Goal: Task Accomplishment & Management: Manage account settings

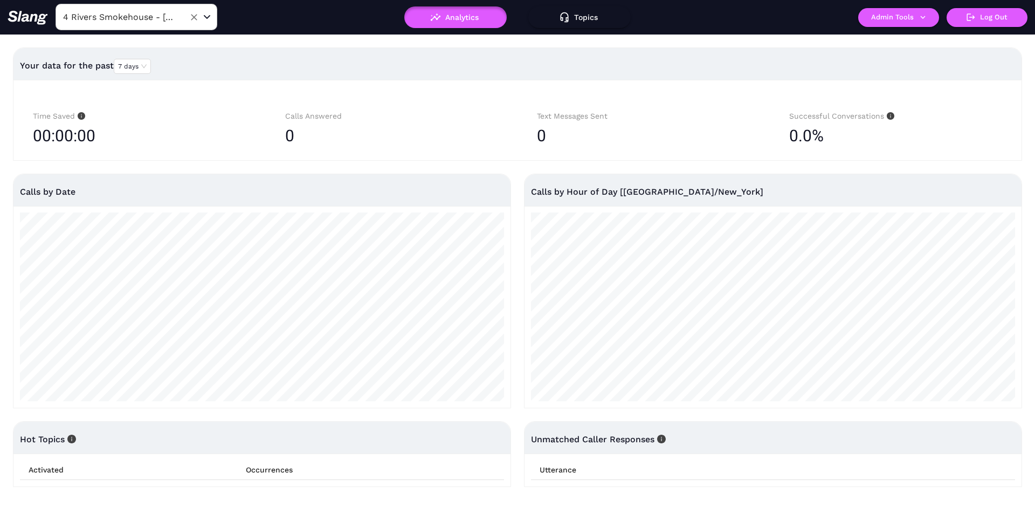
click at [143, 18] on input "4 Rivers Smokehouse - [GEOGRAPHIC_DATA]" at bounding box center [119, 17] width 119 height 17
type input "mcnel"
click at [132, 47] on li "[PERSON_NAME] OKC" at bounding box center [137, 44] width 162 height 19
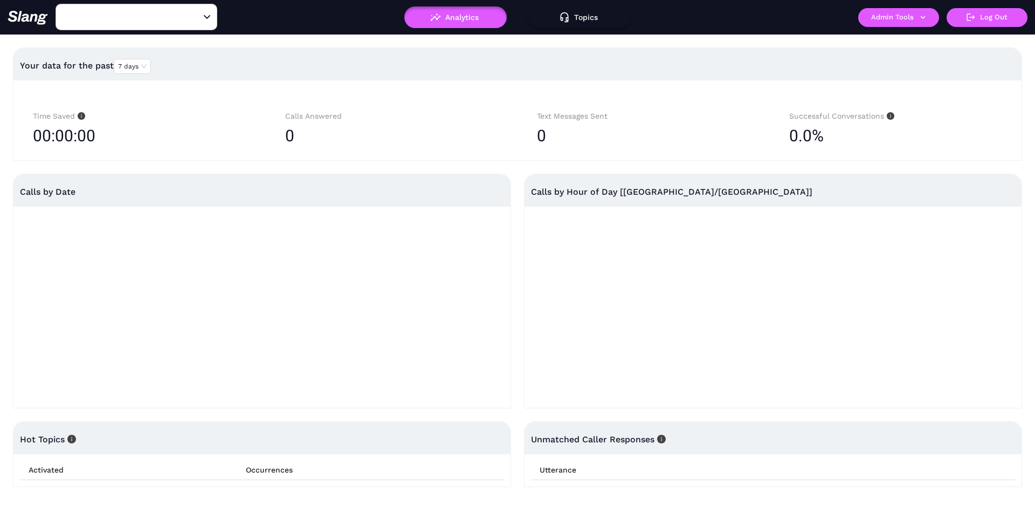
type input "[PERSON_NAME] OKC"
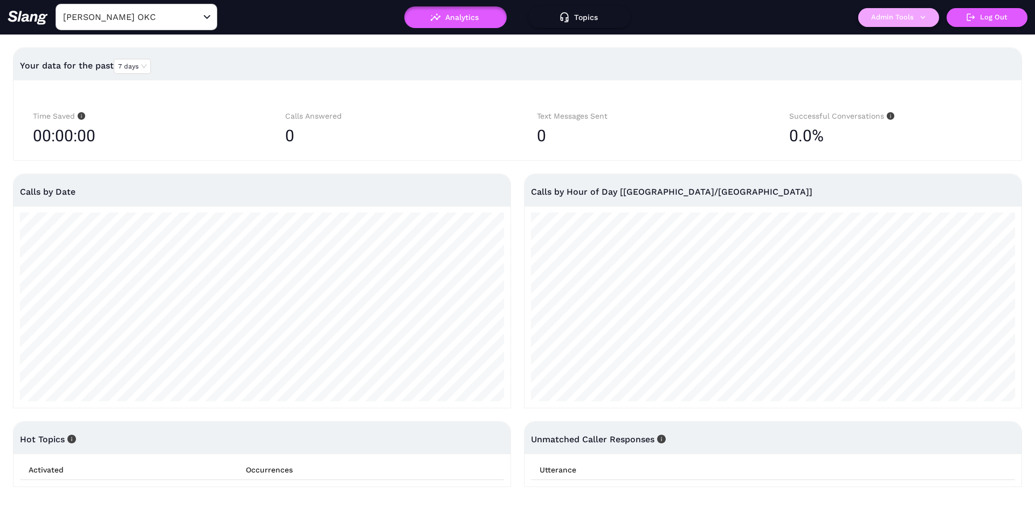
click at [869, 24] on button "Admin Tools" at bounding box center [898, 17] width 81 height 19
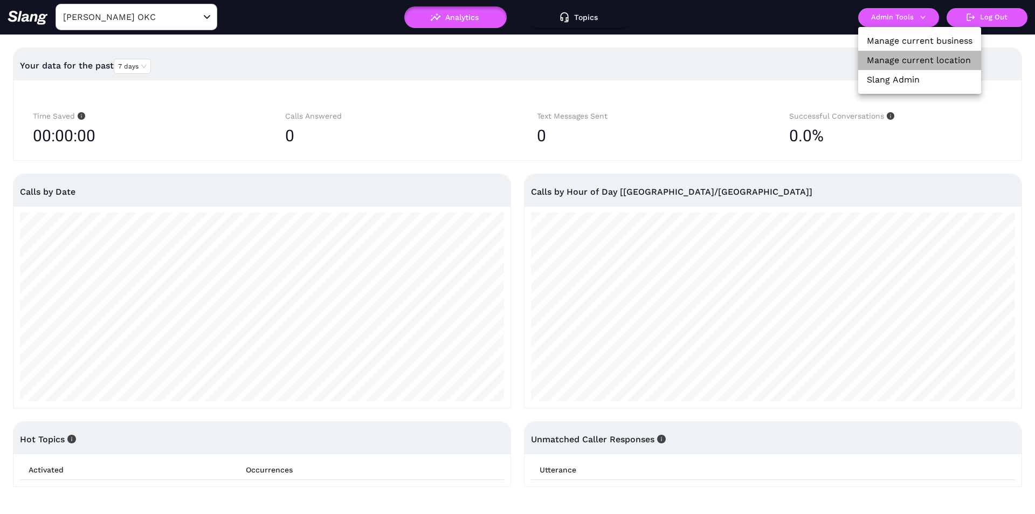
click at [887, 58] on link "Manage current location" at bounding box center [919, 60] width 104 height 13
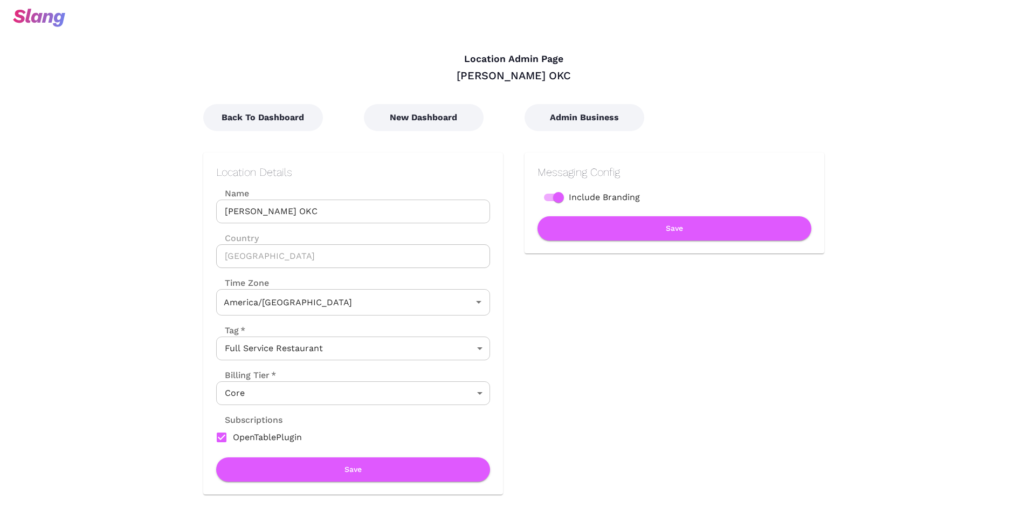
type input "Central Time"
click at [593, 112] on button "Admin Business" at bounding box center [585, 117] width 120 height 27
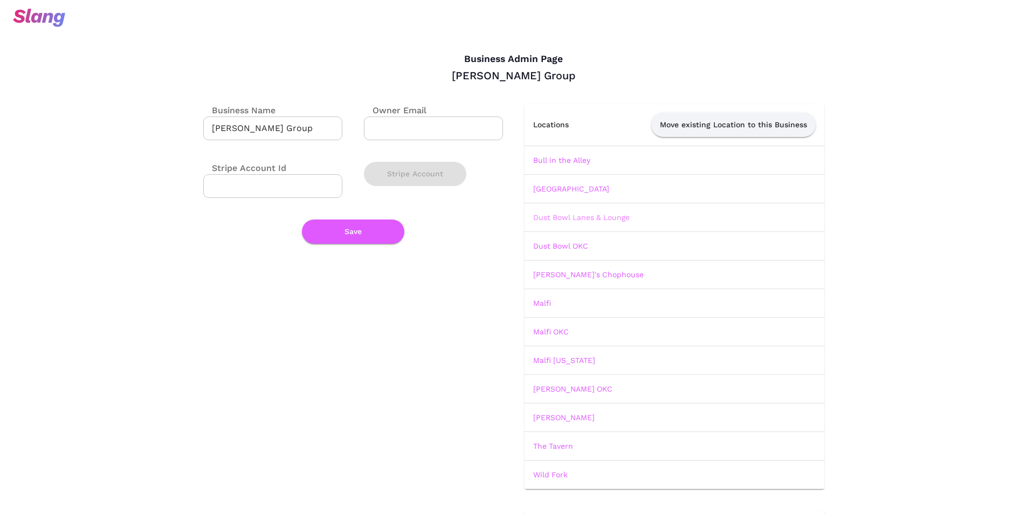
click at [576, 216] on link "Dust Bowl Lanes & Lounge" at bounding box center [581, 217] width 97 height 9
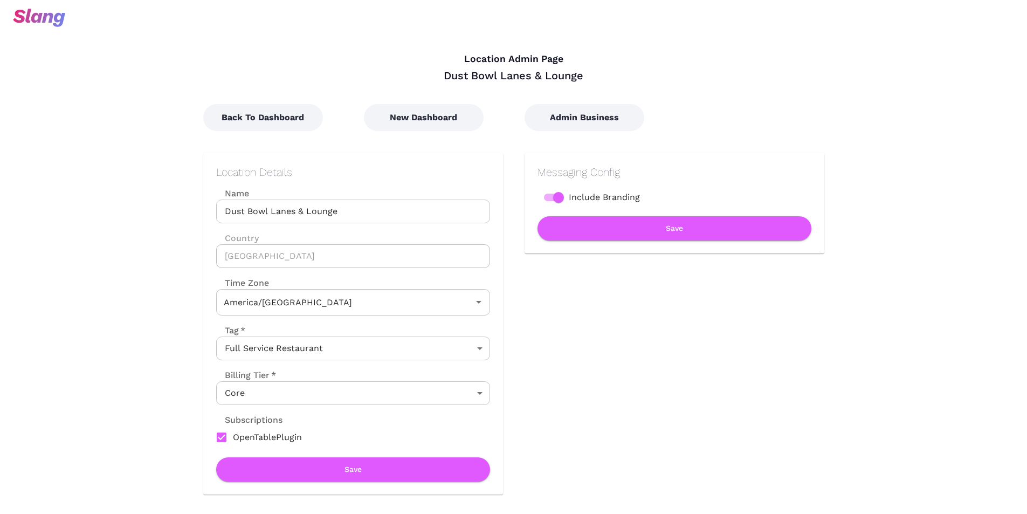
type input "Central Time"
click at [354, 210] on input "Dust Bowl Lanes & Lounge" at bounding box center [353, 212] width 274 height 24
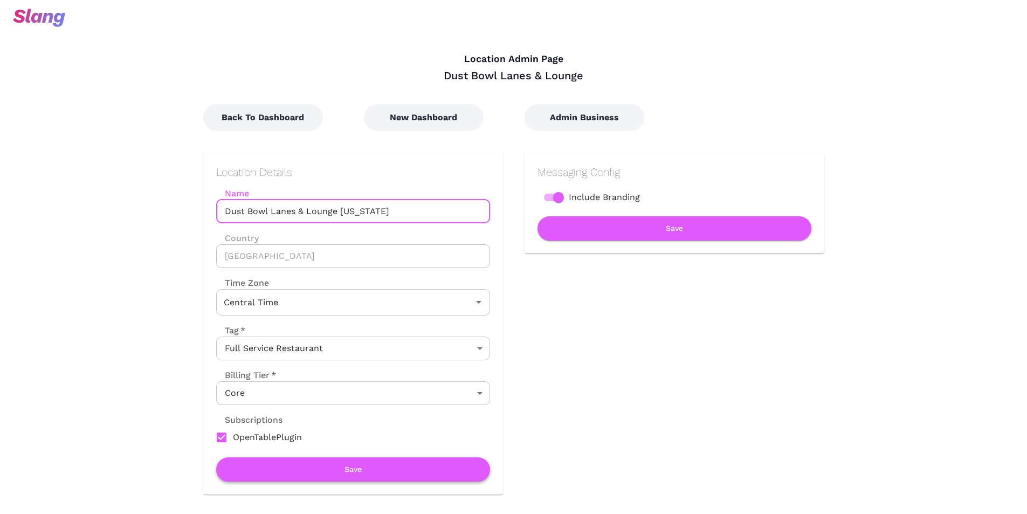
type input "Dust Bowl Lanes & Lounge Oklahoma"
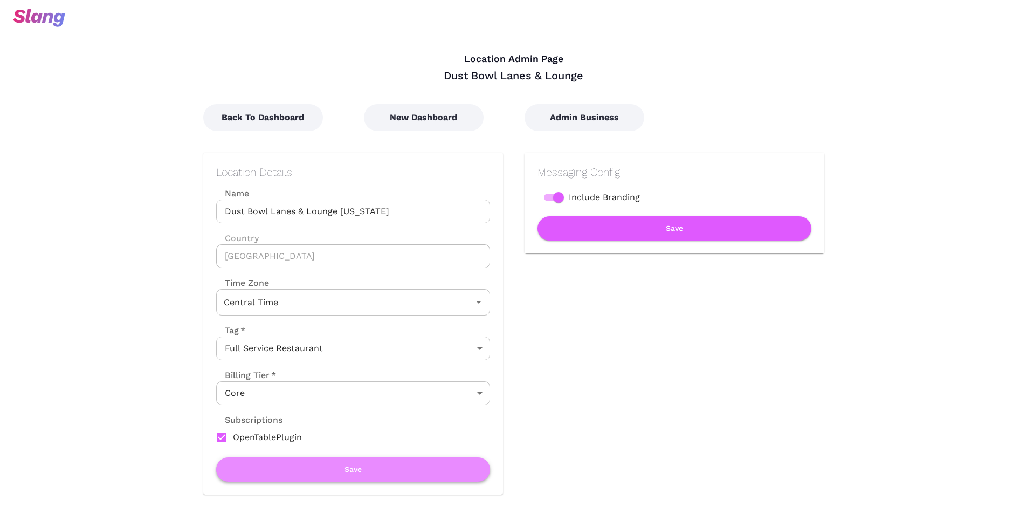
click at [383, 473] on button "Save" at bounding box center [353, 469] width 274 height 24
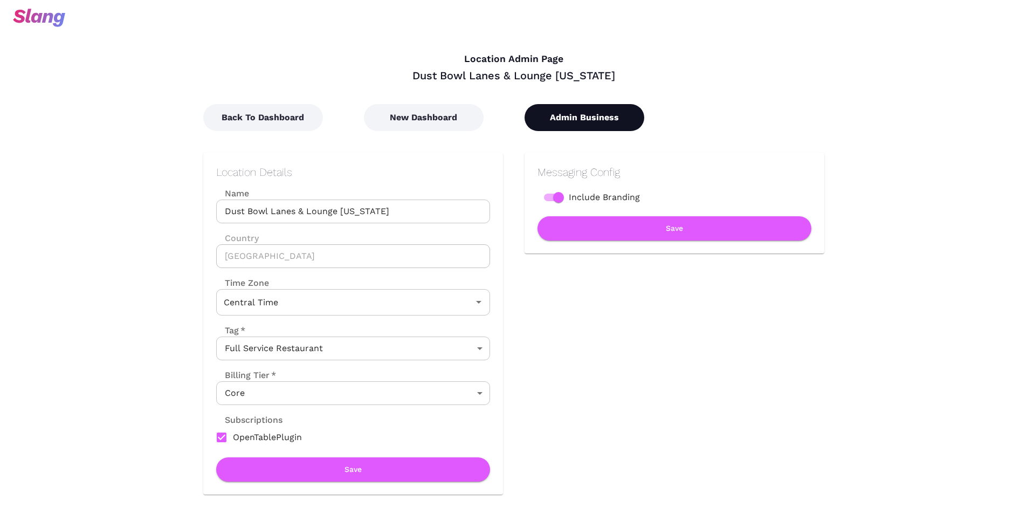
click at [597, 123] on button "Admin Business" at bounding box center [585, 117] width 120 height 27
